Goal: Information Seeking & Learning: Learn about a topic

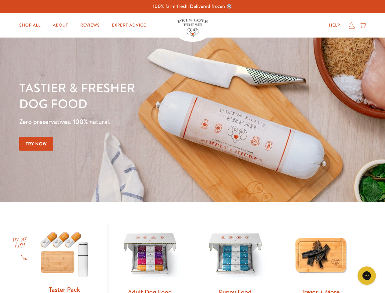
click at [193, 146] on div "Tastier & fresher dog food Zero preservatives. 100% natural. Try Now" at bounding box center [134, 120] width 231 height 81
click at [367, 276] on icon "Gorgias live chat" at bounding box center [367, 275] width 6 height 6
